Goal: Complete application form

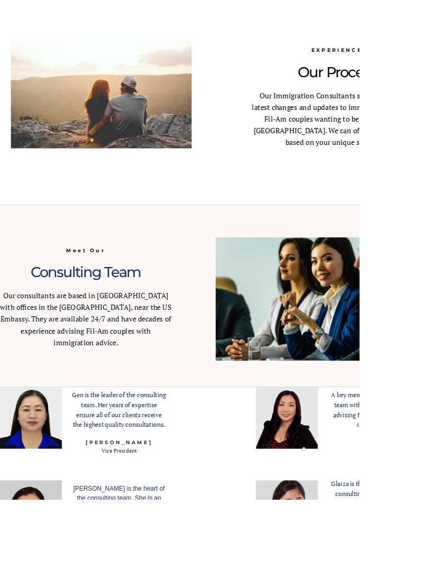
scroll to position [1005, 0]
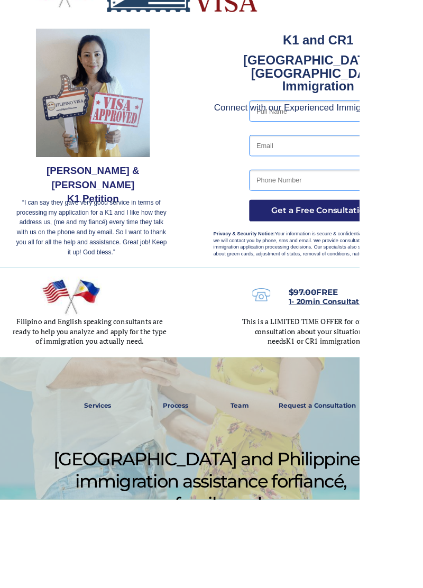
scroll to position [39, 0]
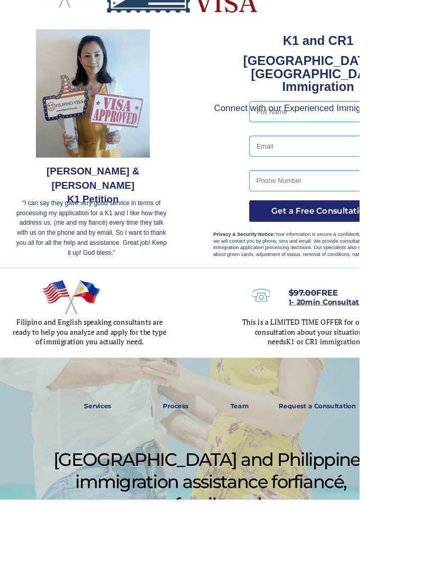
click at [347, 135] on input "text" at bounding box center [376, 131] width 165 height 25
type input "[PERSON_NAME]"
type input "[EMAIL_ADDRESS][DOMAIN_NAME]"
type input "8087787564"
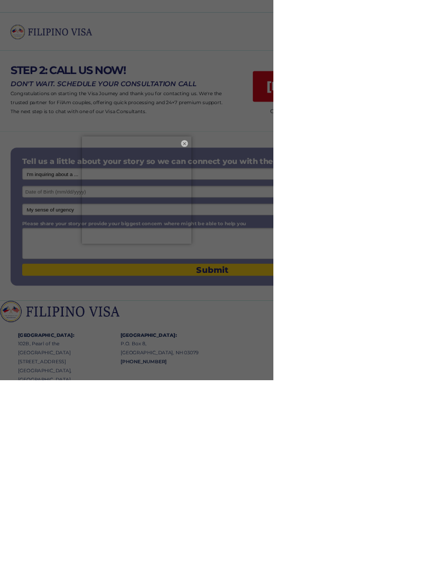
click at [247, 273] on div "× ×" at bounding box center [211, 294] width 423 height 588
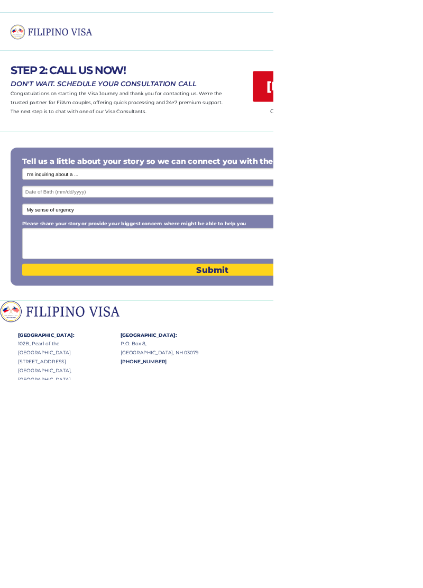
click at [272, 267] on select "I'm inquiring about a ... I don't know or other services Retirement Visa for Th…" at bounding box center [328, 269] width 589 height 18
select select "1792"
click at [34, 261] on select "I'm inquiring about a ... I don't know or other services Retirement Visa for Th…" at bounding box center [328, 269] width 589 height 18
click at [162, 296] on input "text" at bounding box center [328, 297] width 589 height 18
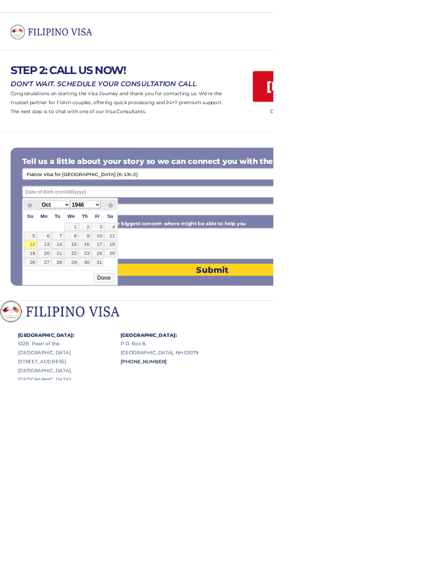
click at [268, 324] on select "My sense of urgency Low Priority - I'm just looking Medium High Priority - I ne…" at bounding box center [328, 324] width 589 height 18
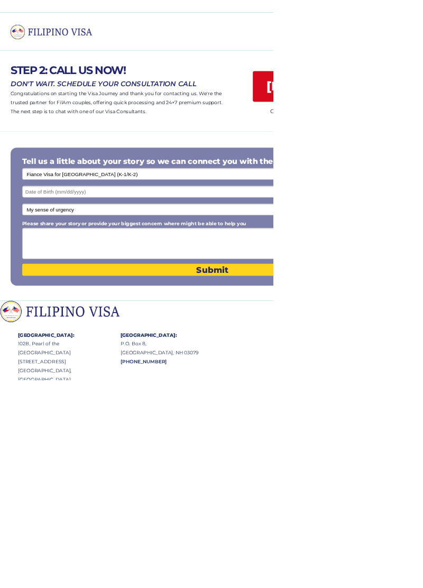
select select "1802"
click at [34, 316] on select "My sense of urgency Low Priority - I'm just looking Medium High Priority - I ne…" at bounding box center [328, 324] width 589 height 18
click at [168, 329] on select "My sense of urgency Low Priority - I'm just looking Medium High Priority - I ne…" at bounding box center [328, 324] width 589 height 18
click at [34, 316] on select "My sense of urgency Low Priority - I'm just looking Medium High Priority - I ne…" at bounding box center [328, 324] width 589 height 18
click at [183, 298] on input "text" at bounding box center [328, 297] width 589 height 18
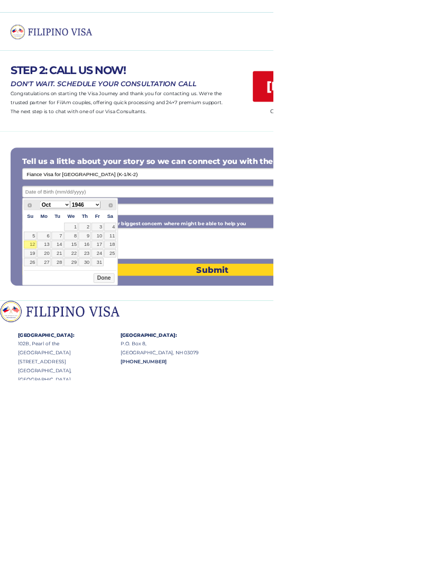
click at [171, 348] on link "4" at bounding box center [170, 351] width 19 height 13
type input "10/04/2025"
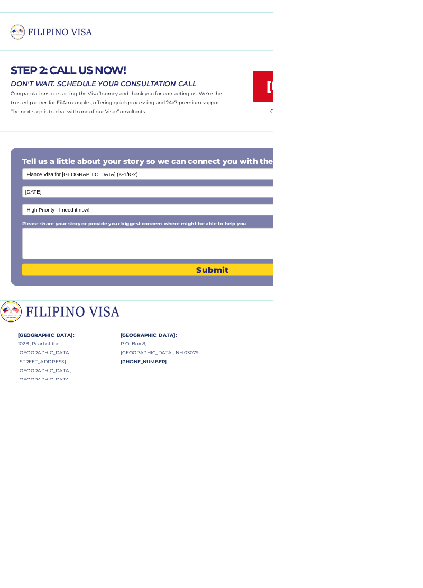
click at [88, 299] on input "10/04/2025" at bounding box center [328, 297] width 589 height 18
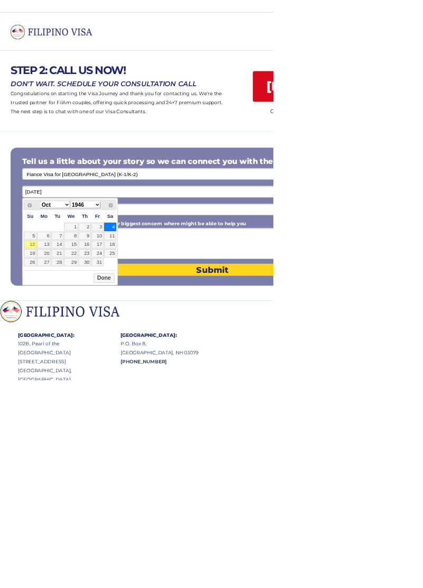
click at [95, 314] on select "Jan Feb Mar Apr May Jun Jul Aug Sep Oct Nov Dec" at bounding box center [85, 317] width 47 height 11
click at [143, 302] on input "10/04/2025" at bounding box center [328, 297] width 589 height 18
click at [148, 314] on select "1946 1947 1948 1949 1950 1951 1952 1953 1954 1955 1956 1957 1958 1959 1960 1961…" at bounding box center [131, 317] width 47 height 11
click at [423, 403] on div at bounding box center [327, 334] width 655 height 262
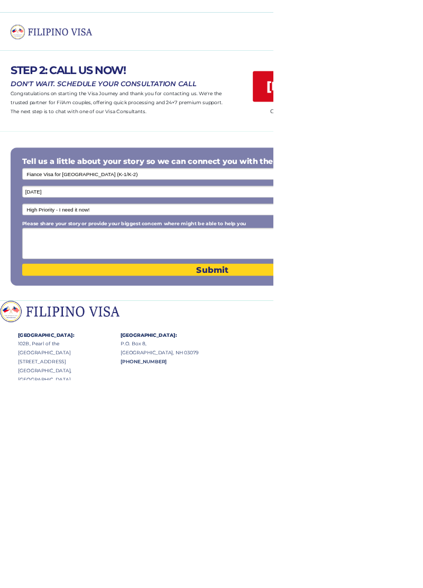
click at [59, 7] on p at bounding box center [211, 5] width 423 height 10
